Goal: Task Accomplishment & Management: Manage account settings

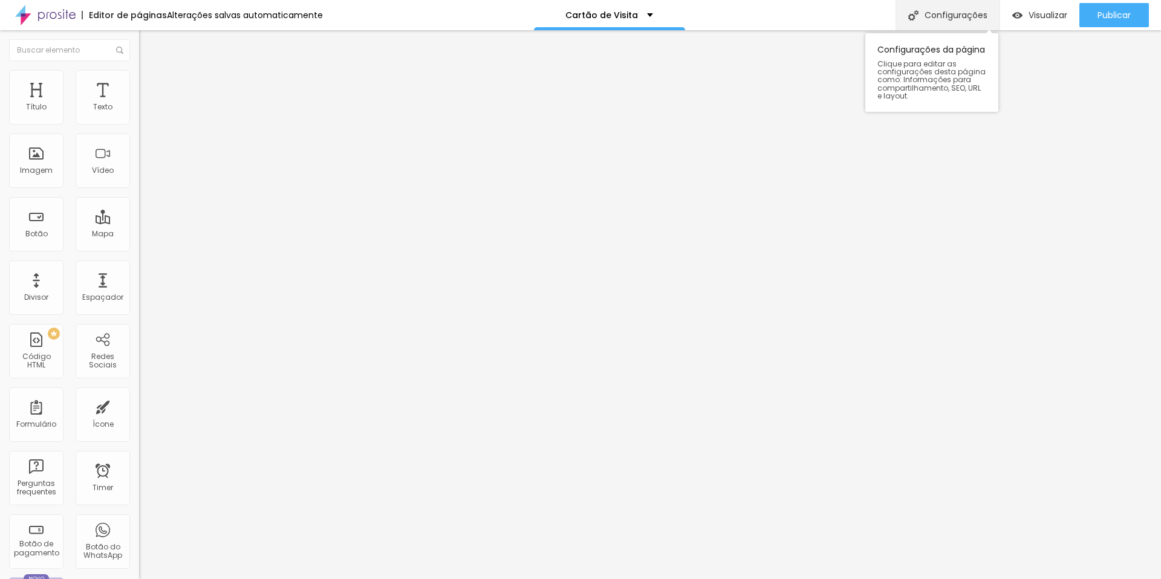
click at [908, 14] on img at bounding box center [913, 15] width 10 height 10
